Goal: Information Seeking & Learning: Learn about a topic

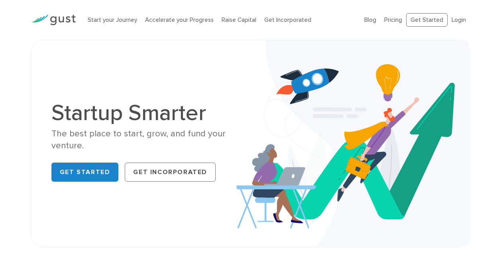
click at [460, 16] on li "Login" at bounding box center [458, 20] width 14 height 9
click at [458, 18] on link "Login" at bounding box center [458, 19] width 14 height 7
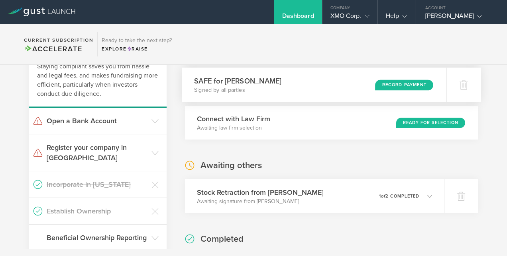
scroll to position [80, 0]
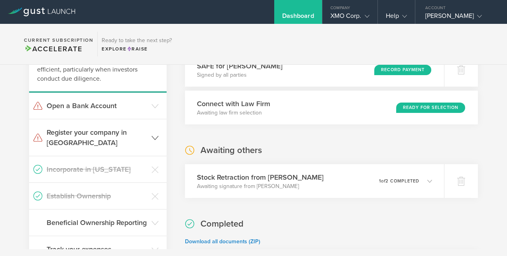
click at [154, 135] on icon at bounding box center [154, 138] width 7 height 7
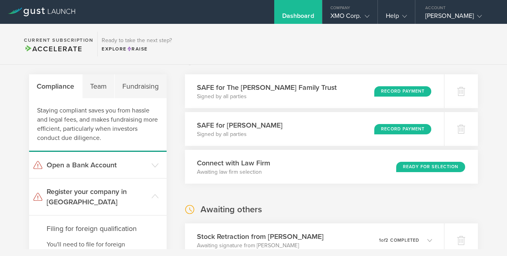
scroll to position [0, 0]
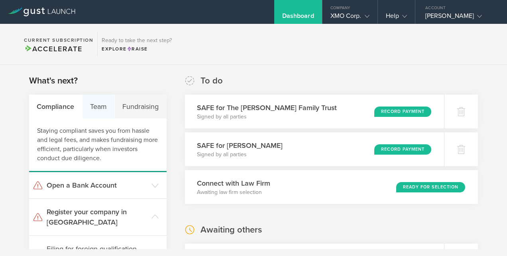
click at [102, 107] on div "Team" at bounding box center [98, 107] width 33 height 24
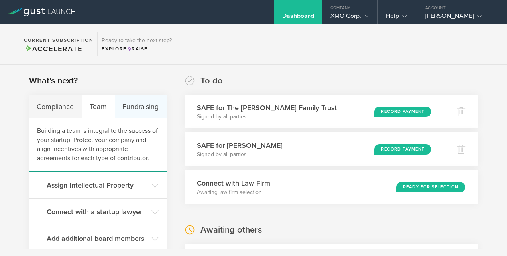
click at [123, 106] on div "Fundraising" at bounding box center [141, 107] width 52 height 24
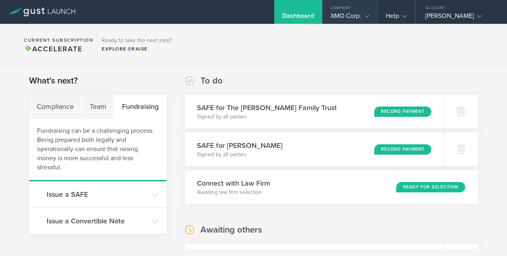
click at [346, 17] on div "XMO Corp." at bounding box center [349, 18] width 39 height 12
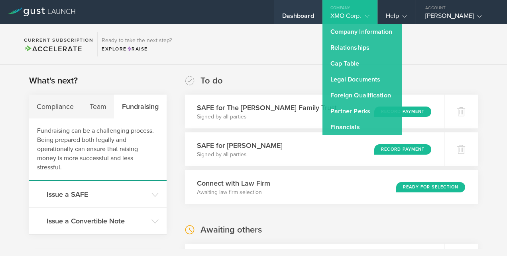
click at [297, 17] on div "Dashboard" at bounding box center [298, 18] width 32 height 12
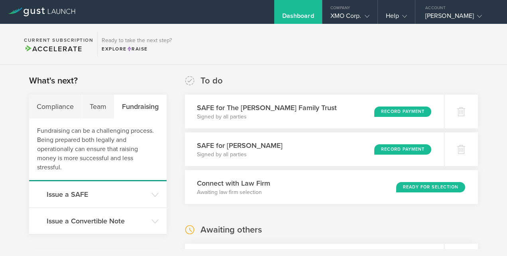
click at [297, 13] on div "Dashboard" at bounding box center [298, 18] width 32 height 12
click at [296, 14] on div "Dashboard" at bounding box center [298, 18] width 32 height 12
click at [93, 103] on div "Team" at bounding box center [98, 107] width 33 height 24
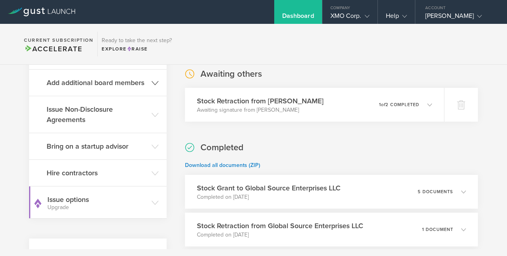
scroll to position [199, 0]
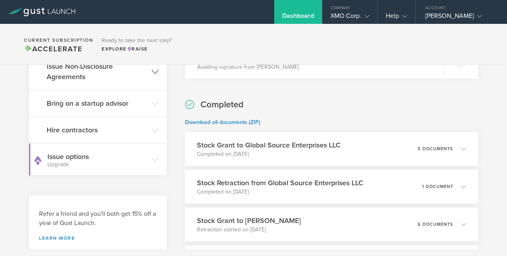
click at [96, 76] on h3 "Issue Non-Disclosure Agreements" at bounding box center [97, 71] width 101 height 21
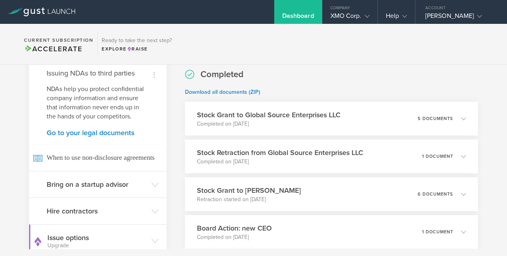
scroll to position [239, 0]
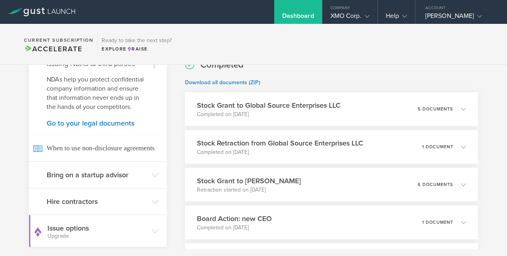
click at [106, 128] on div "Dismiss Issuing NDAs to third parties NDAs help you protect confidential compan…" at bounding box center [97, 105] width 137 height 111
click at [106, 127] on link "Go to your legal documents" at bounding box center [98, 123] width 102 height 7
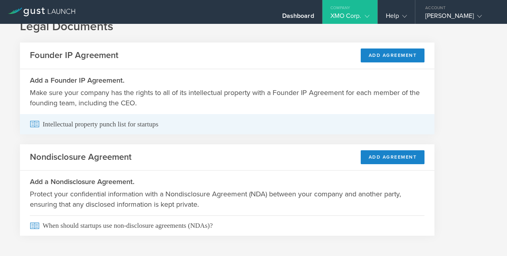
scroll to position [31, 0]
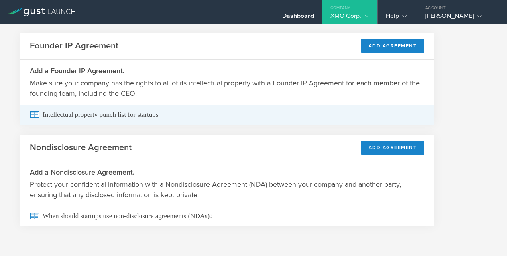
click at [78, 115] on span "Intellectual property punch list for startups" at bounding box center [227, 115] width 394 height 20
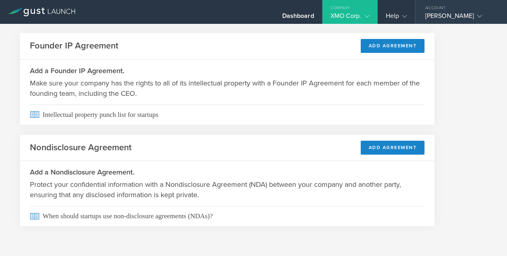
click at [445, 17] on div "Alfred Sotelo" at bounding box center [459, 18] width 68 height 12
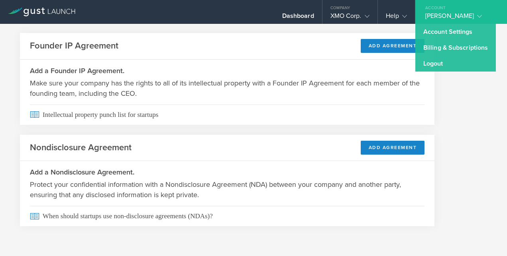
click at [441, 61] on link "Logout" at bounding box center [455, 64] width 80 height 16
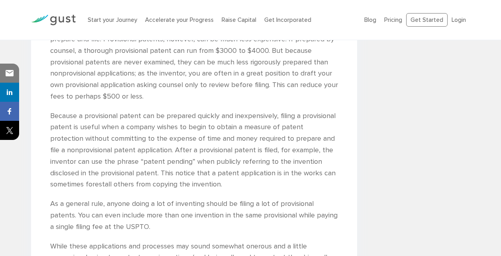
scroll to position [1593, 0]
click at [224, 169] on p "Because a provisional patent can be prepared quickly and inexpensively, filing …" at bounding box center [194, 150] width 288 height 80
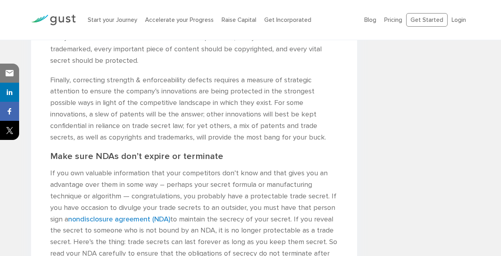
scroll to position [1075, 0]
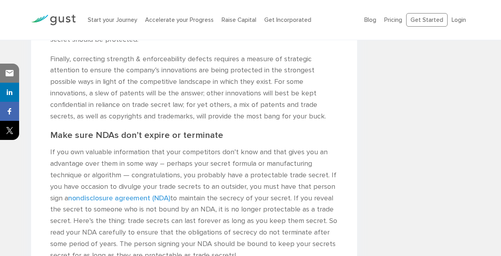
click at [138, 194] on link "nondisclosure agreement (NDA)" at bounding box center [119, 198] width 102 height 8
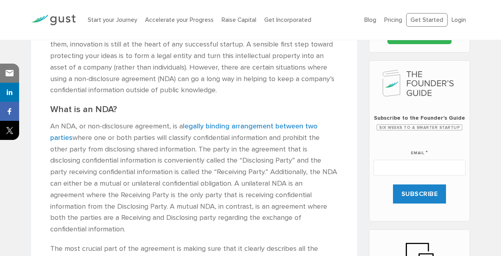
scroll to position [319, 0]
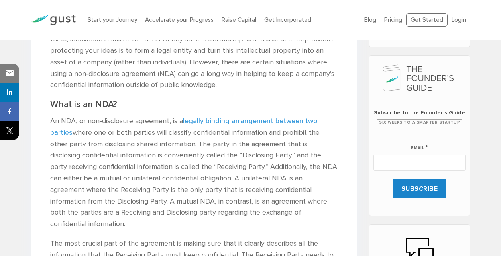
click at [236, 120] on link "legally binding arrangement between two parties" at bounding box center [183, 127] width 267 height 20
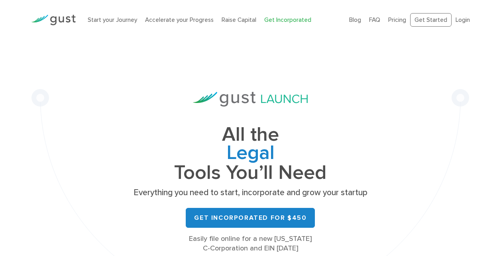
click at [61, 18] on img at bounding box center [53, 20] width 45 height 11
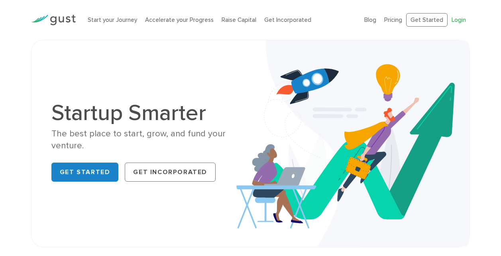
click at [457, 18] on link "Login" at bounding box center [458, 19] width 14 height 7
